Goal: Information Seeking & Learning: Learn about a topic

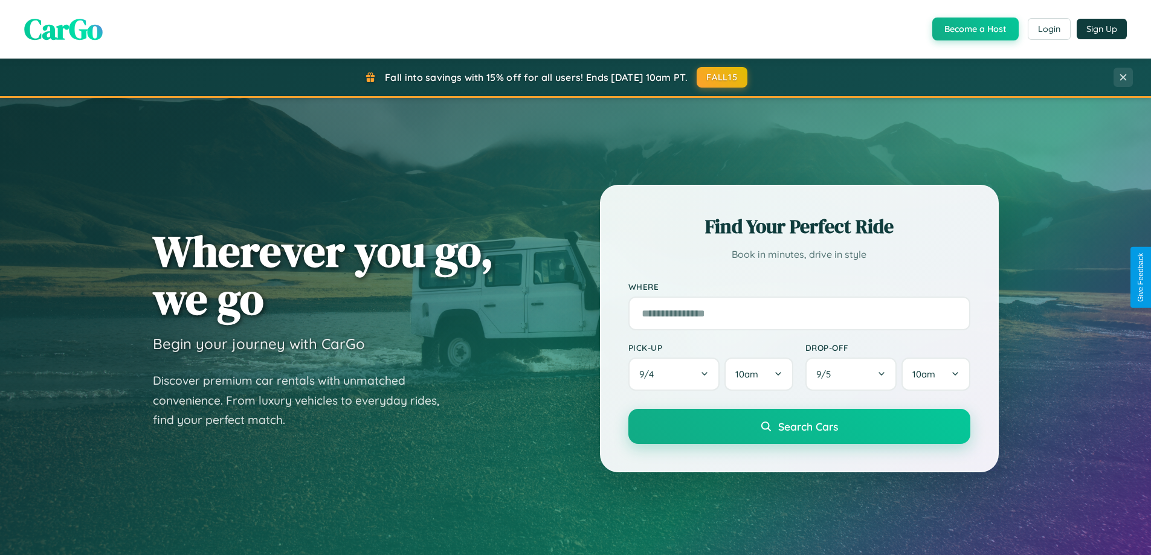
scroll to position [2325, 0]
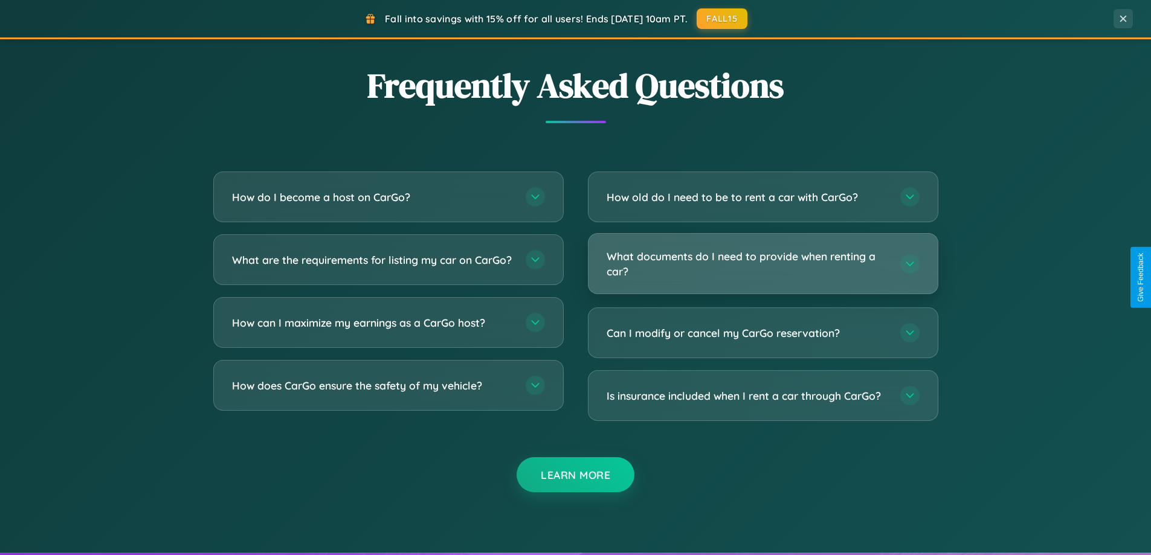
click at [763, 264] on h3 "What documents do I need to provide when renting a car?" at bounding box center [748, 264] width 282 height 30
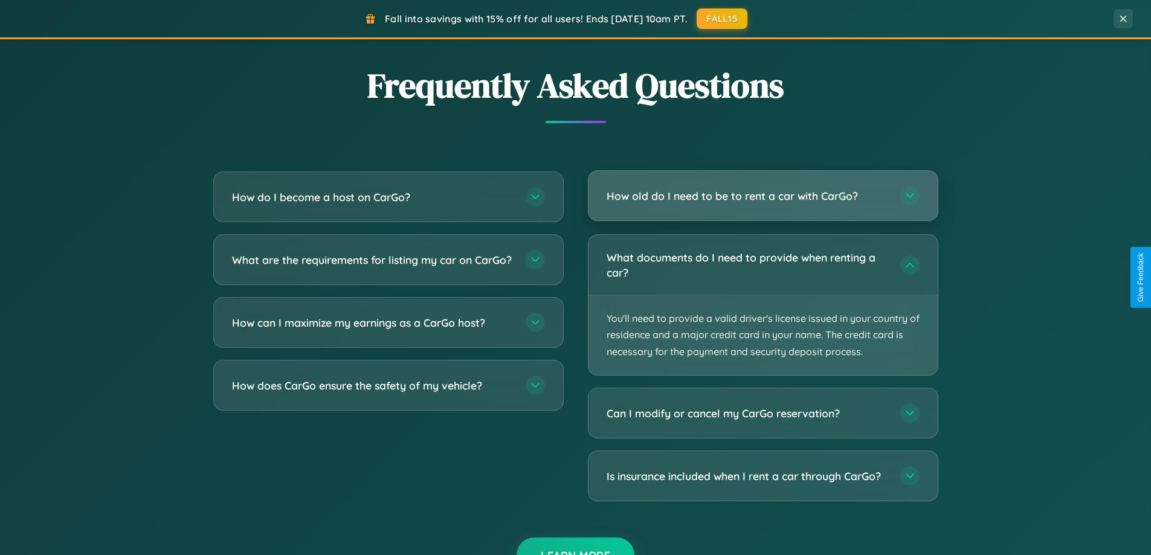
click at [763, 196] on h3 "How old do I need to be to rent a car with CarGo?" at bounding box center [748, 196] width 282 height 15
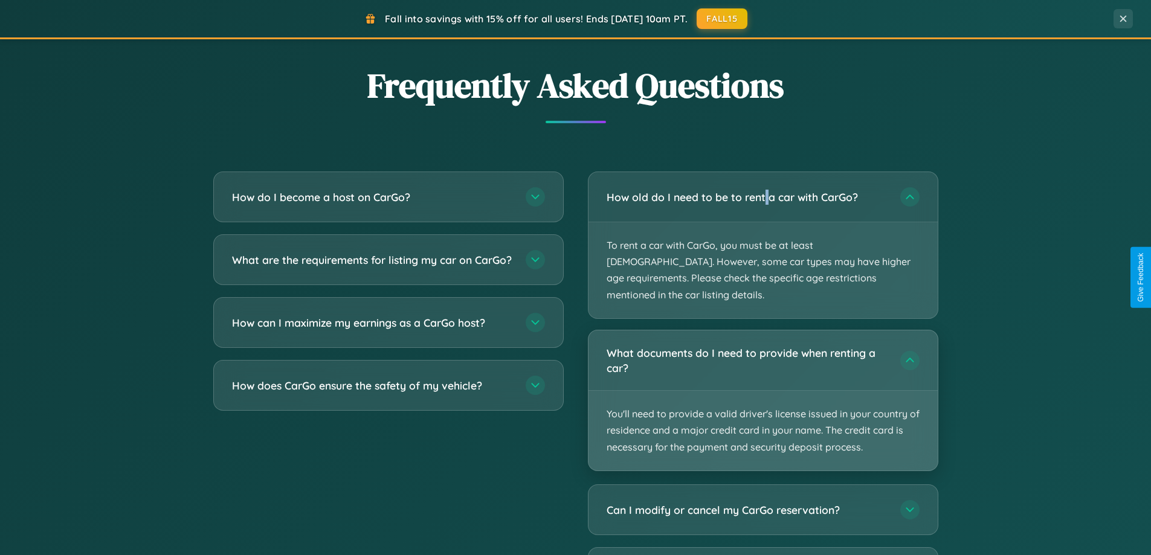
click at [763, 391] on p "You'll need to provide a valid driver's license issued in your country of resid…" at bounding box center [762, 431] width 349 height 80
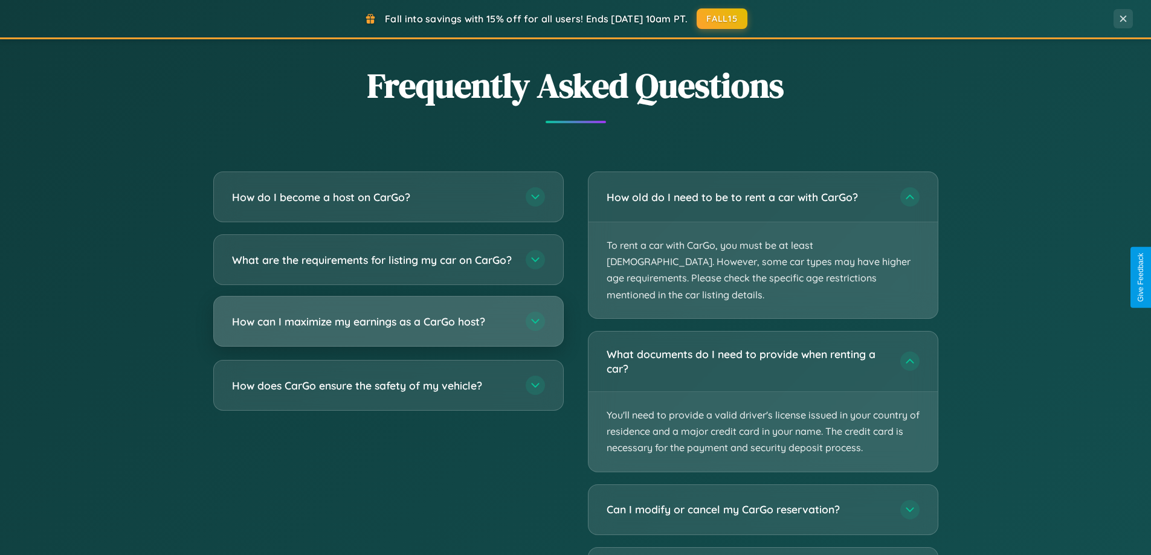
click at [388, 329] on h3 "How can I maximize my earnings as a CarGo host?" at bounding box center [373, 321] width 282 height 15
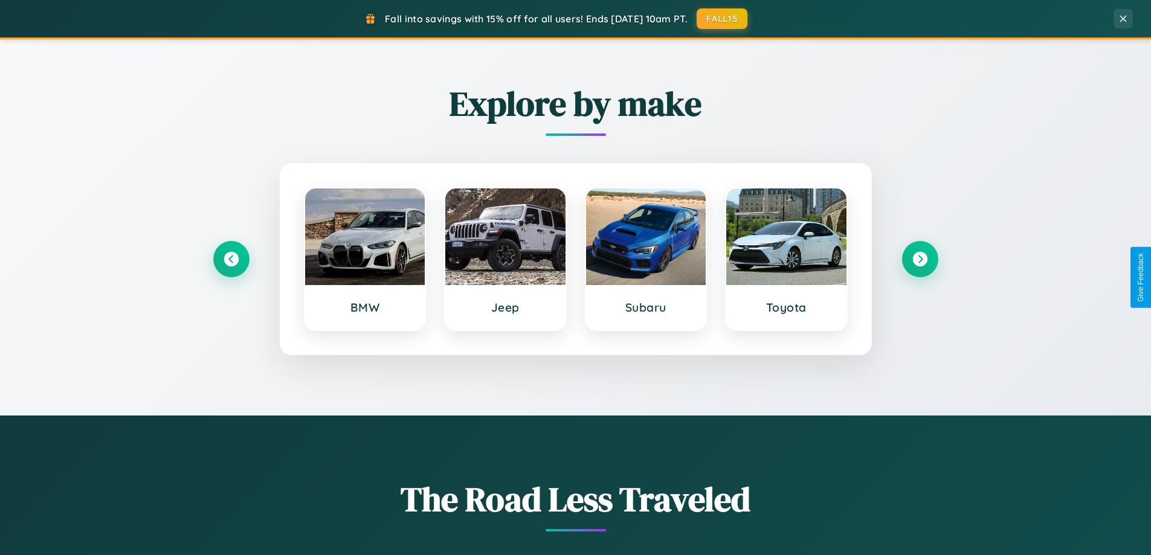
scroll to position [521, 0]
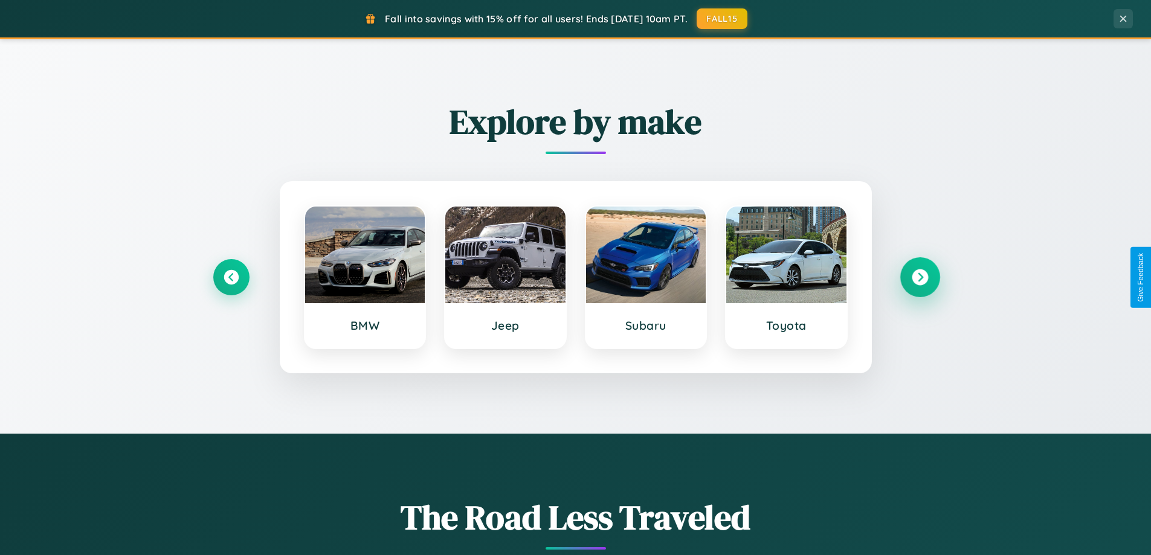
click at [920, 277] on icon at bounding box center [920, 277] width 16 height 16
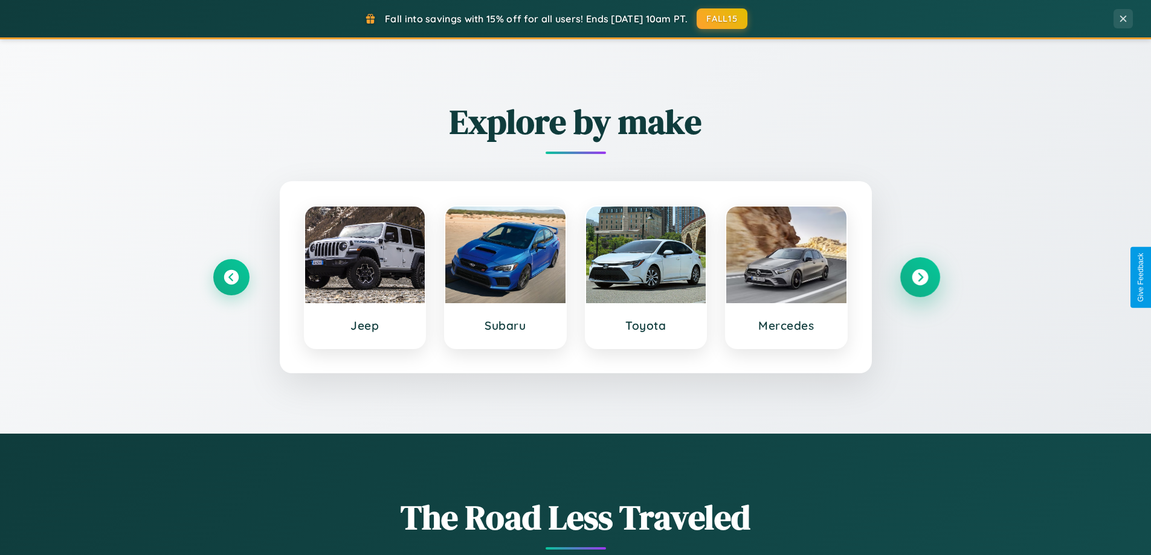
click at [920, 277] on icon at bounding box center [920, 277] width 16 height 16
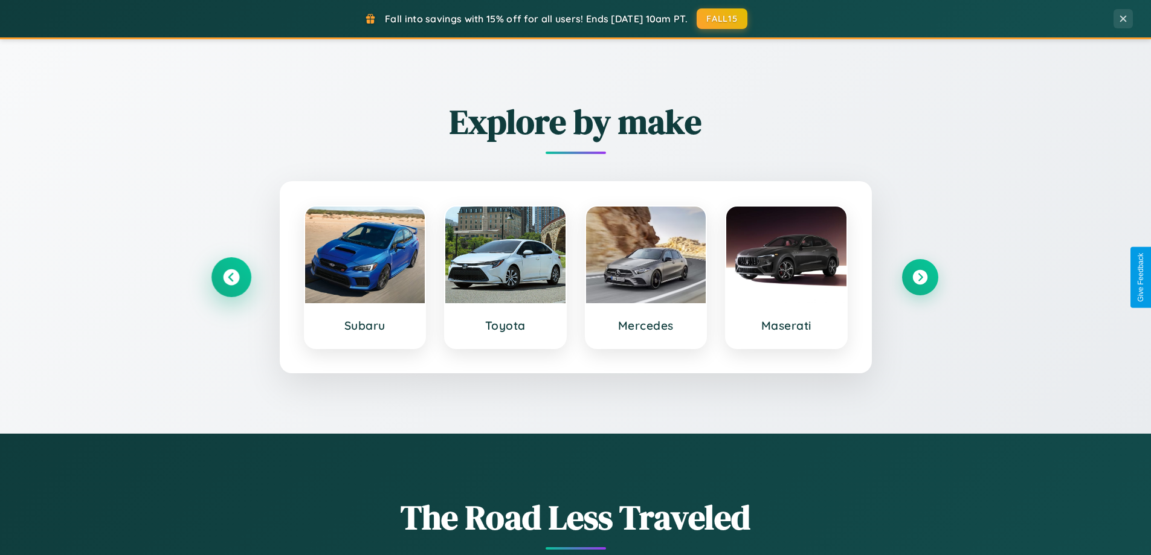
click at [231, 277] on icon at bounding box center [231, 277] width 16 height 16
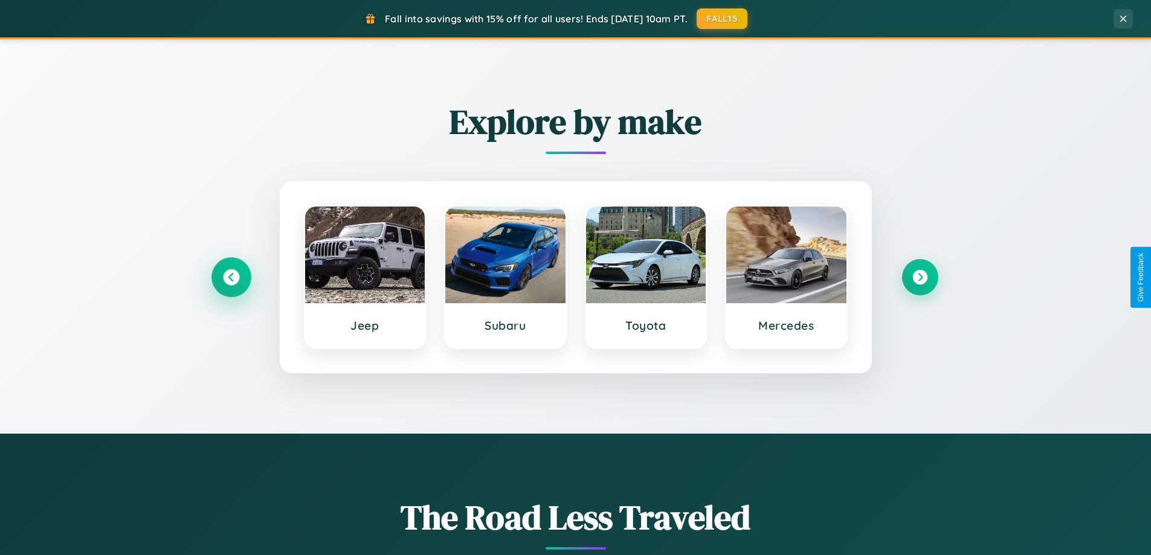
click at [231, 277] on icon at bounding box center [231, 277] width 16 height 16
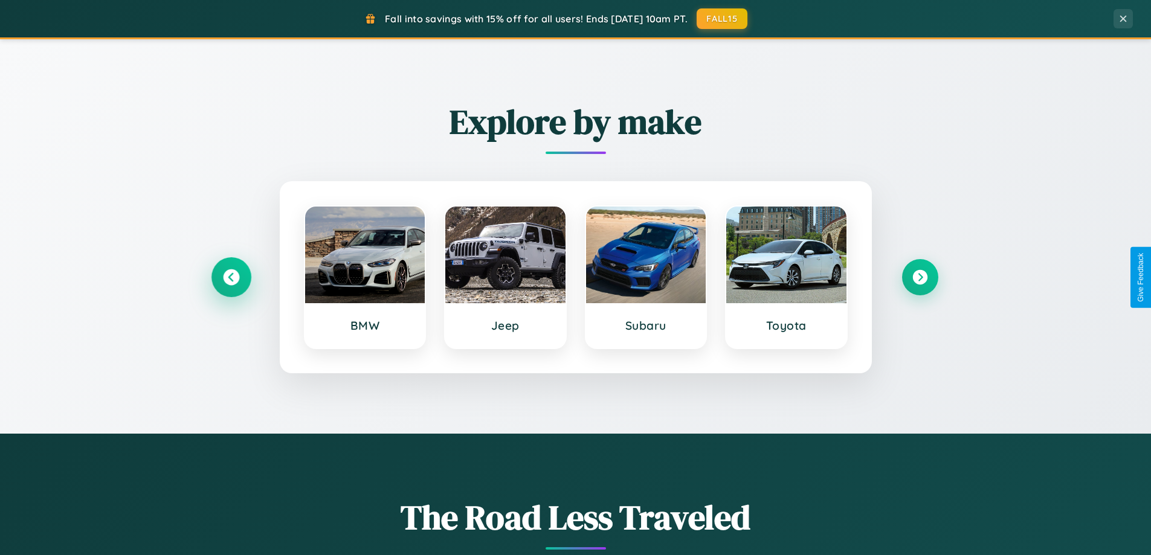
click at [231, 277] on icon at bounding box center [231, 277] width 16 height 16
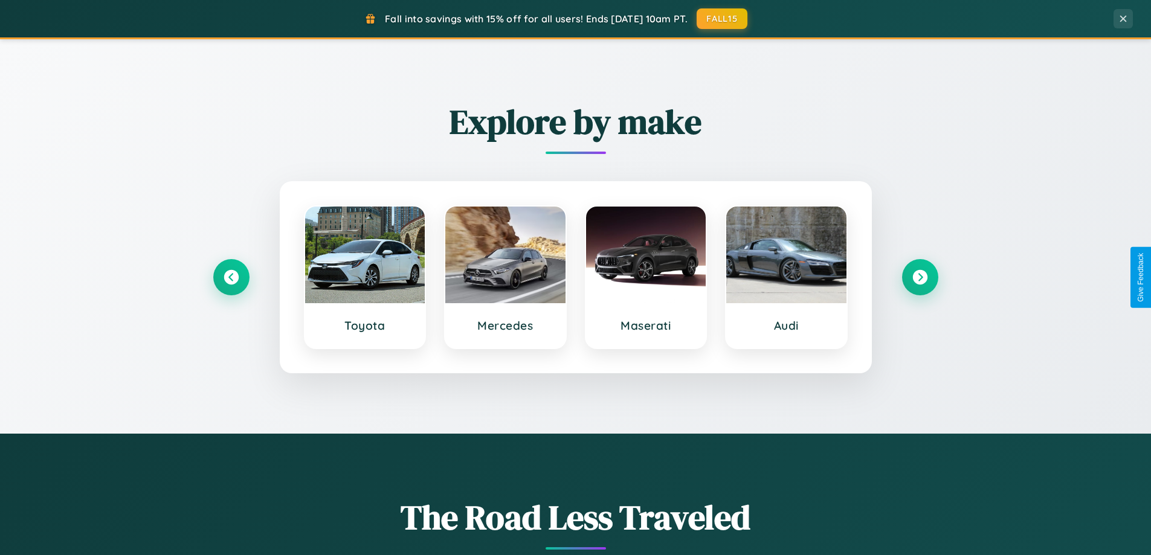
scroll to position [0, 0]
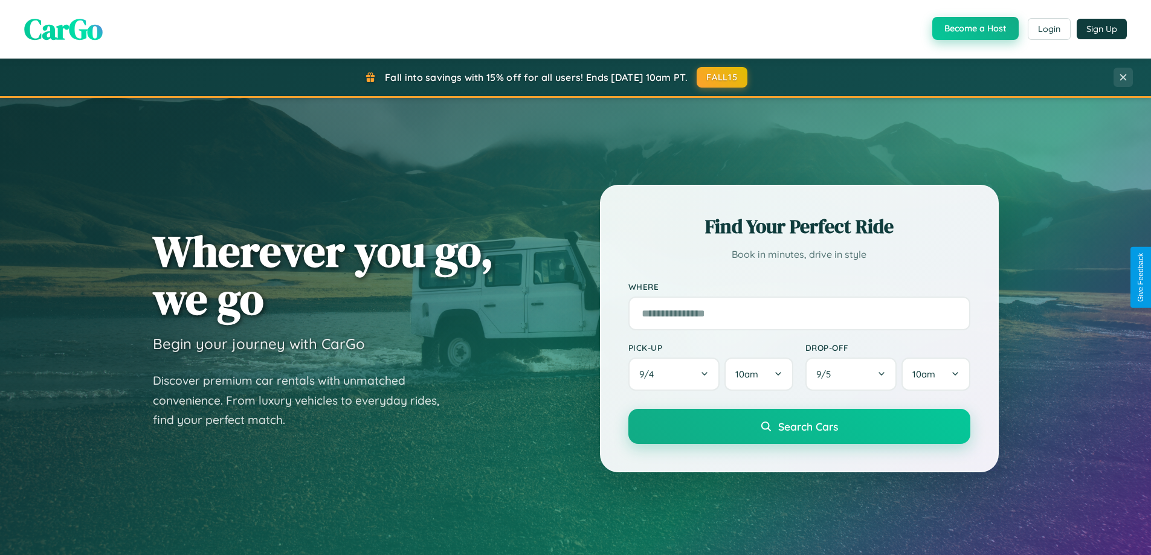
click at [974, 28] on button "Become a Host" at bounding box center [975, 28] width 86 height 23
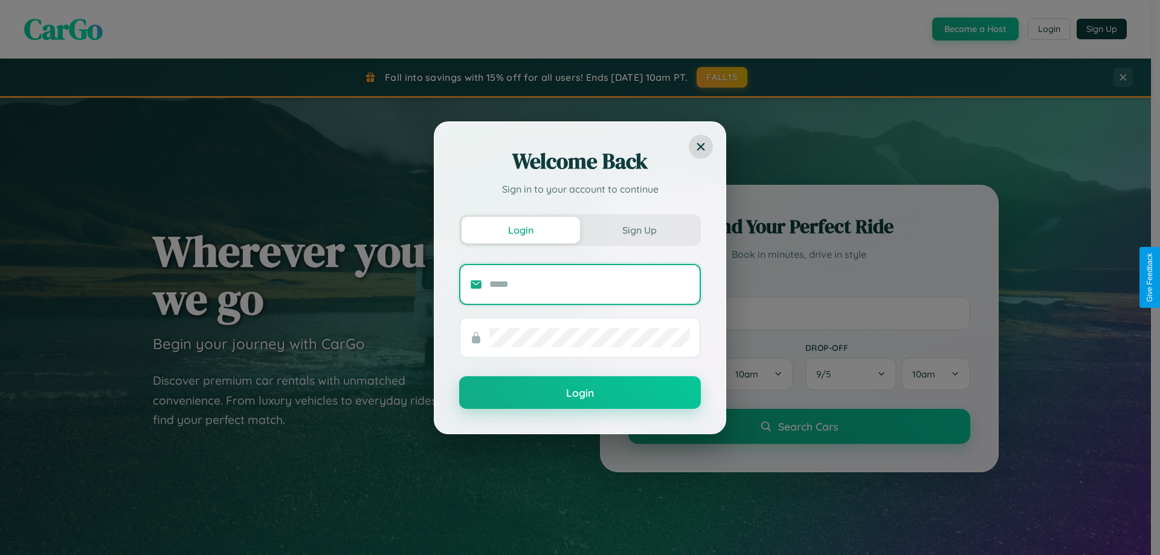
click at [590, 284] on input "text" at bounding box center [589, 284] width 201 height 19
type input "**********"
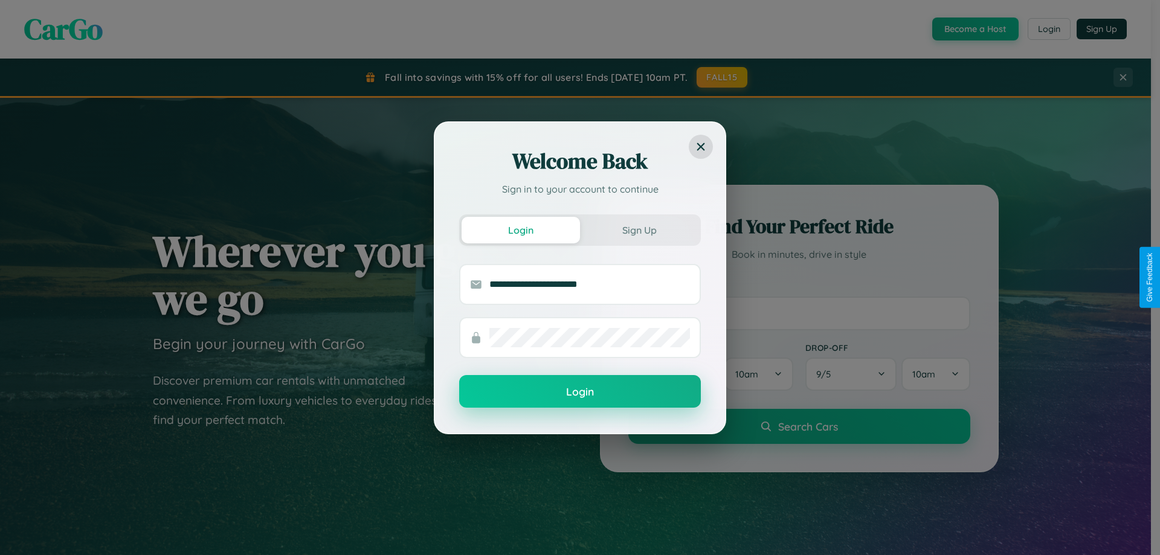
click at [580, 392] on button "Login" at bounding box center [580, 391] width 242 height 33
